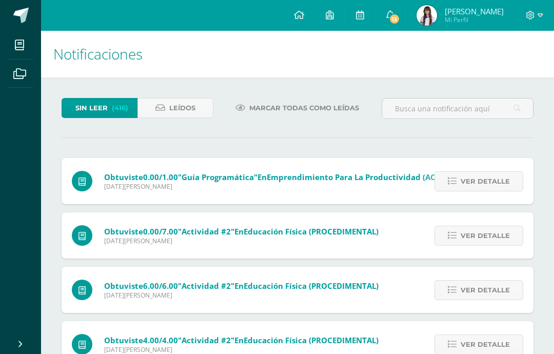
click at [13, 42] on span at bounding box center [19, 44] width 23 height 23
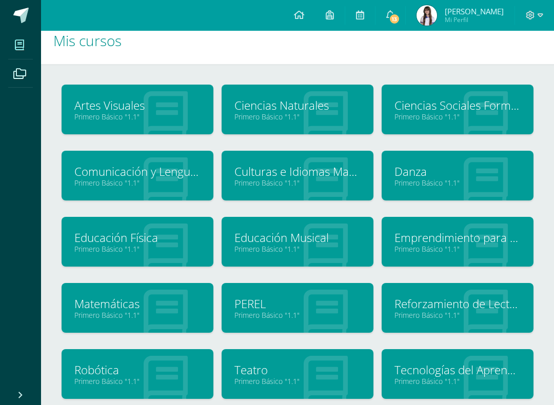
scroll to position [13, 0]
click at [71, 168] on div "Comunicación y Lenguaje Idioma Español Primero Básico "1.1"" at bounding box center [138, 176] width 152 height 50
click at [185, 185] on link "Primero Básico "1.1"" at bounding box center [137, 184] width 126 height 10
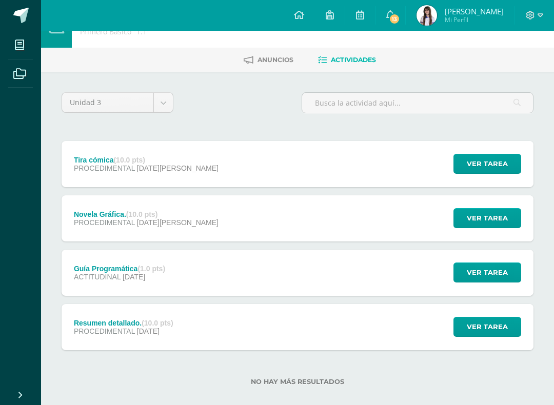
scroll to position [29, 0]
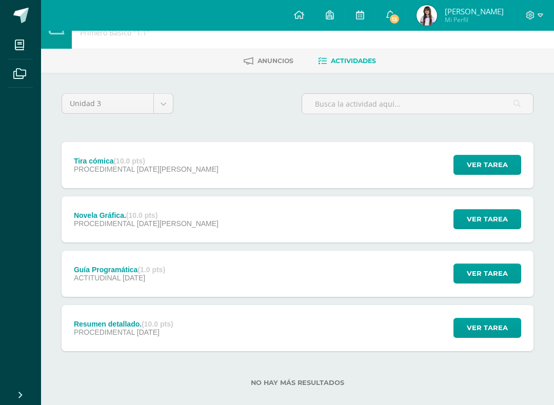
click at [477, 229] on button "Ver tarea" at bounding box center [488, 219] width 68 height 20
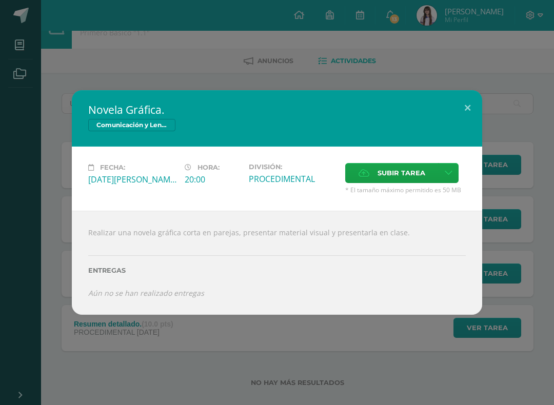
click at [463, 108] on button at bounding box center [467, 107] width 29 height 35
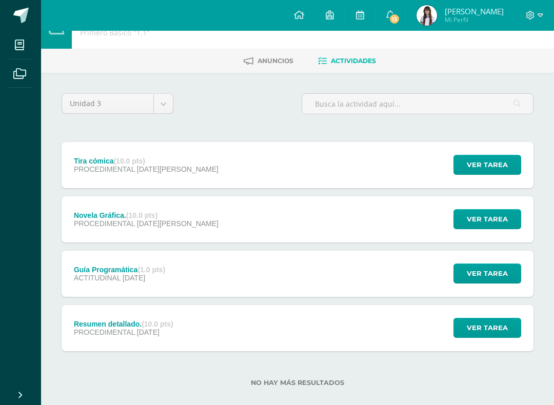
click at [85, 226] on span "PROCEDIMENTAL" at bounding box center [104, 224] width 61 height 8
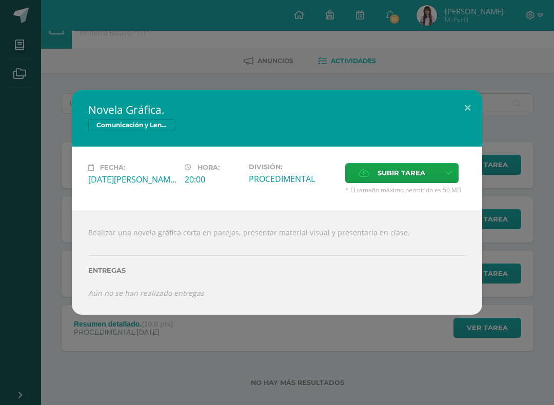
click at [469, 109] on button at bounding box center [467, 107] width 29 height 35
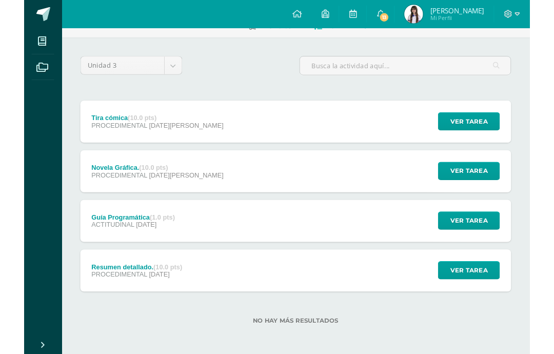
scroll to position [46, 0]
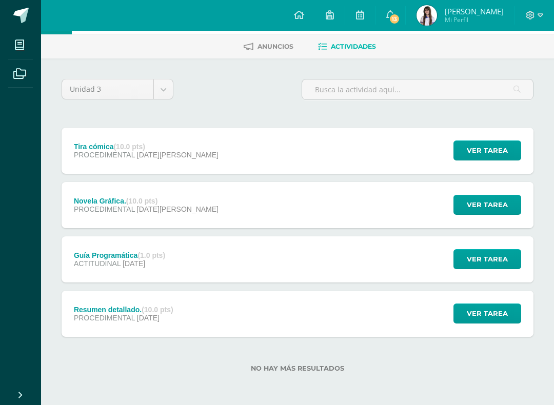
click at [101, 264] on span "ACTITUDINAL" at bounding box center [97, 264] width 47 height 8
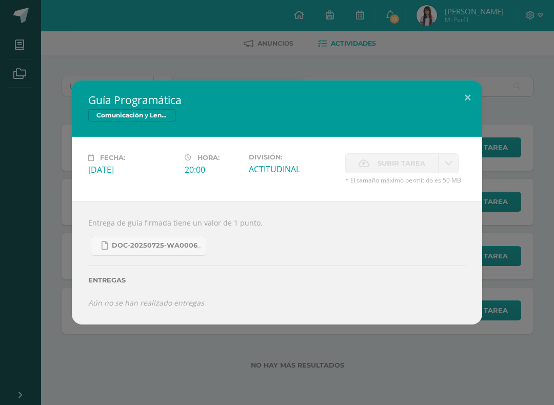
click at [112, 242] on span "DOC-20250725-WA0006_" at bounding box center [156, 246] width 89 height 8
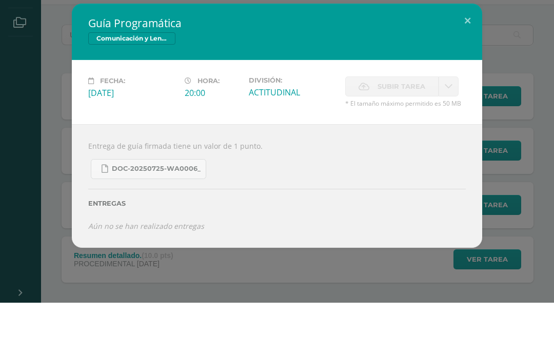
scroll to position [98, 0]
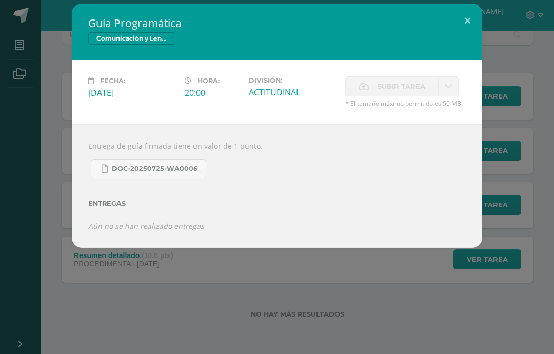
click at [53, 243] on div "Guía Programática Comunicación y Lenguaje Idioma Español Fecha: [DATE][PERSON_N…" at bounding box center [277, 126] width 546 height 244
